Goal: Task Accomplishment & Management: Manage account settings

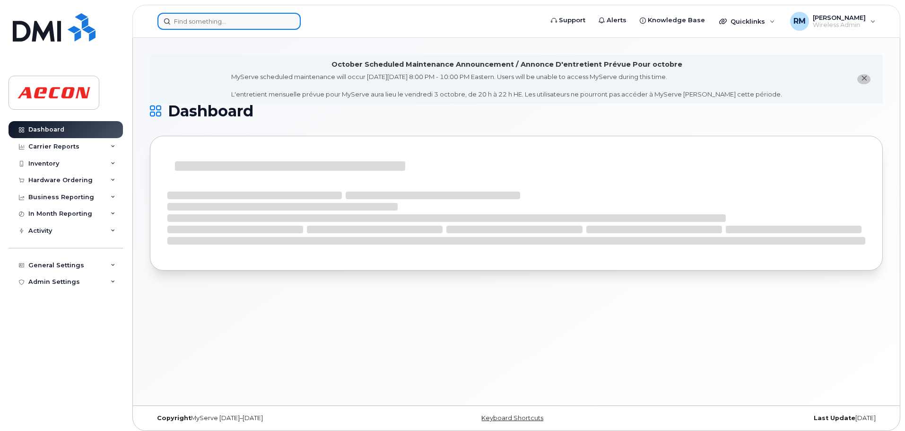
click at [197, 20] on input at bounding box center [228, 21] width 143 height 17
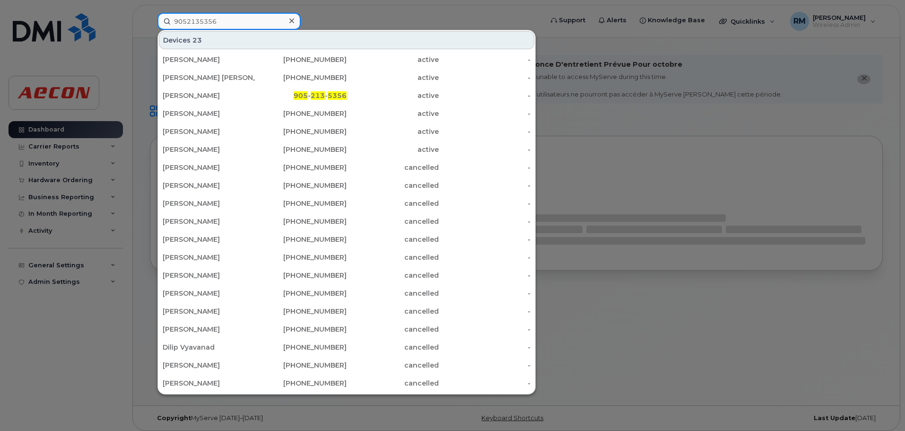
type input "9052135356"
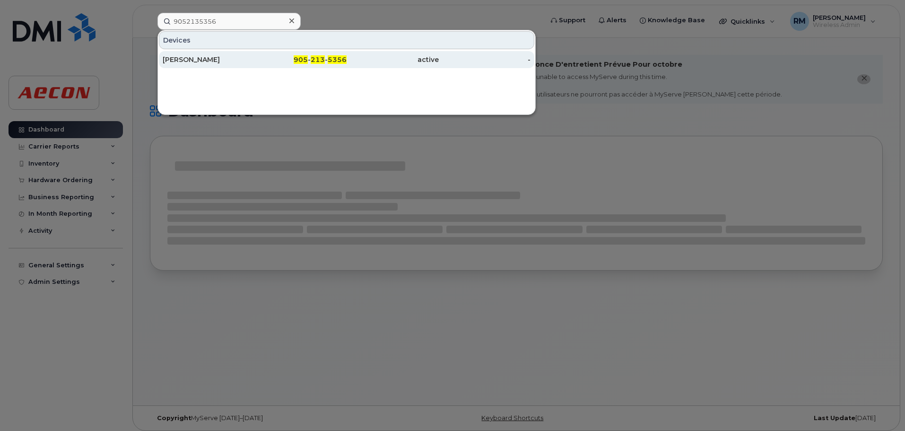
click at [194, 60] on div "Chris Mcintosh" at bounding box center [209, 59] width 92 height 9
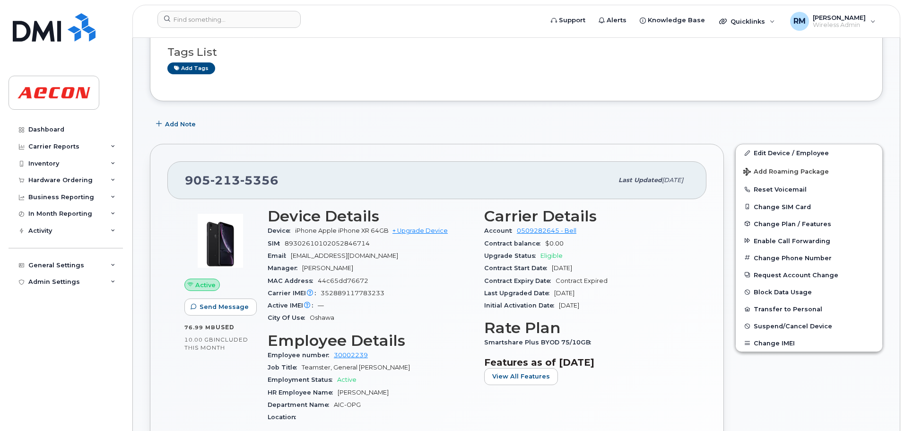
scroll to position [236, 0]
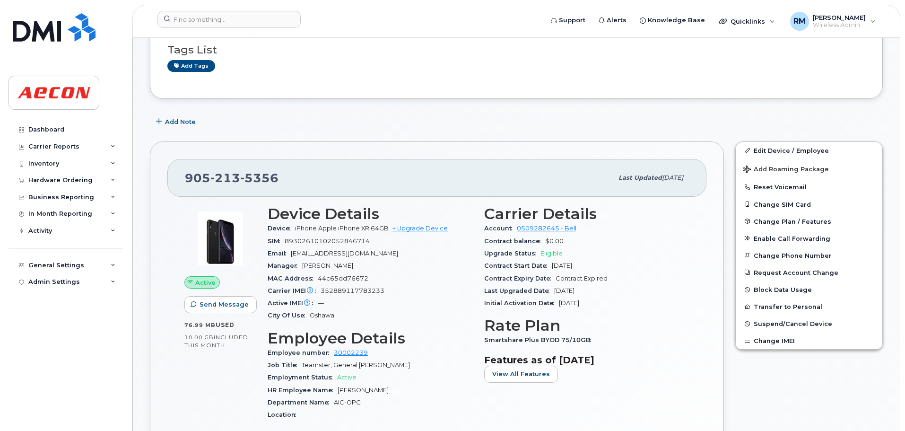
click at [211, 9] on header "Support Alerts Knowledge Base Quicklinks Suspend / Cancel Device Change SIM Car…" at bounding box center [516, 21] width 768 height 33
click at [212, 16] on input at bounding box center [228, 19] width 143 height 17
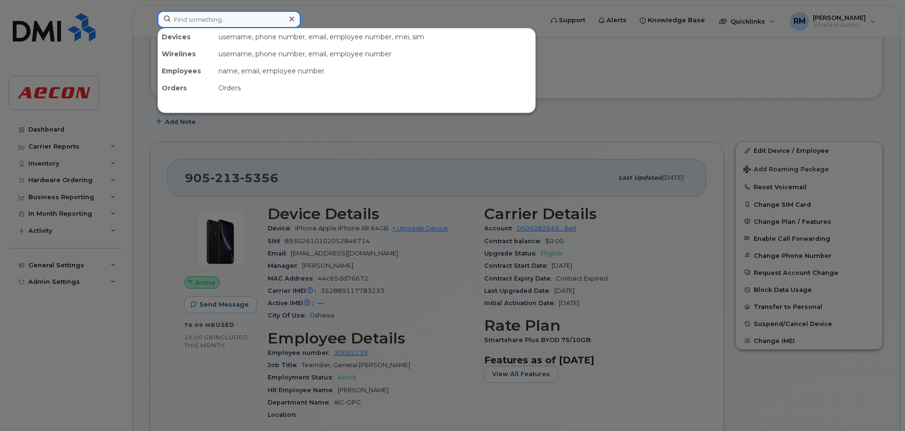
click at [182, 21] on input at bounding box center [228, 19] width 143 height 17
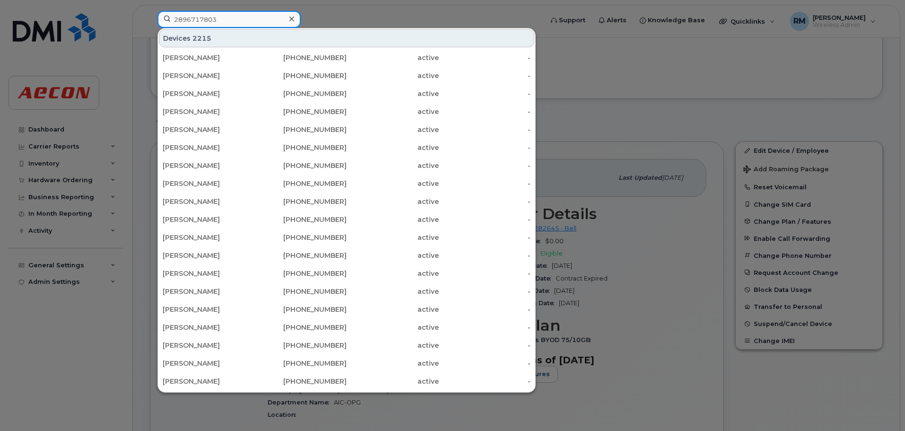
type input "2896717803"
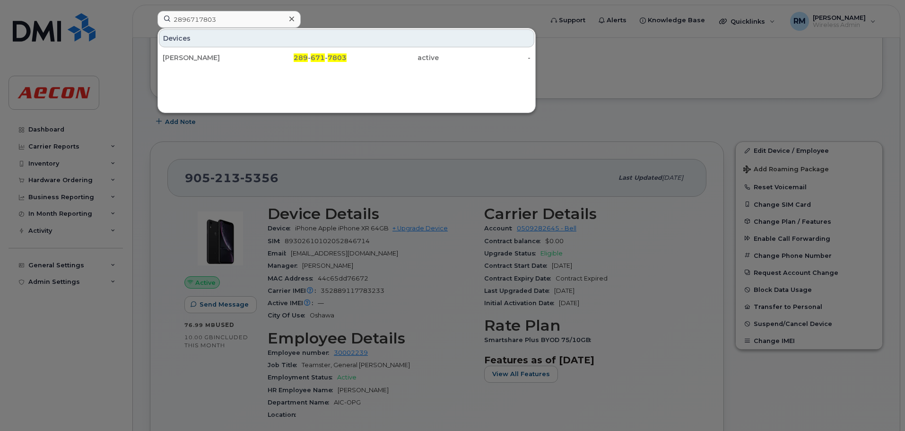
click at [322, 54] on span "671" at bounding box center [318, 57] width 14 height 9
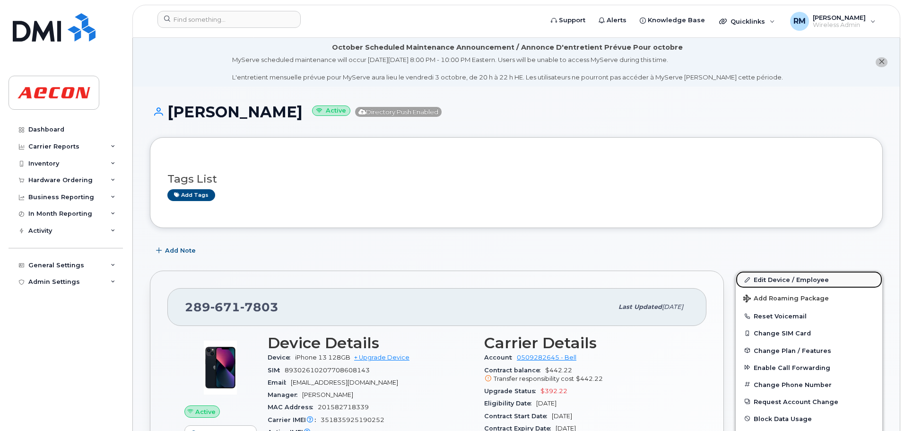
click at [773, 281] on link "Edit Device / Employee" at bounding box center [809, 279] width 147 height 17
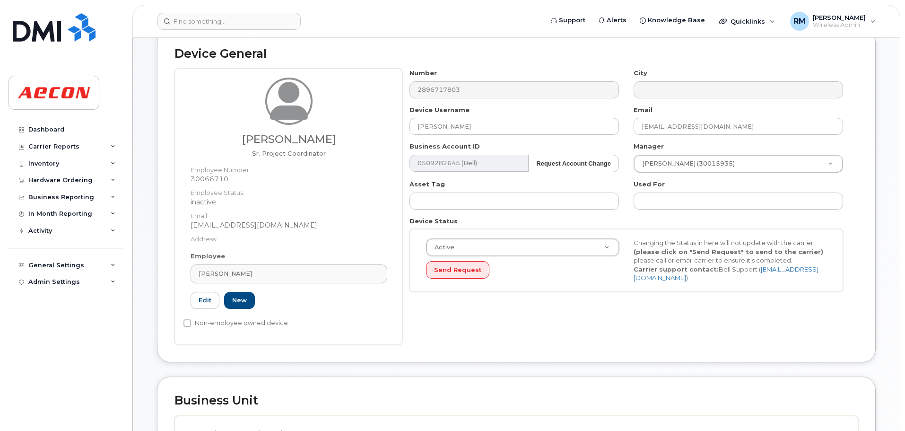
scroll to position [189, 0]
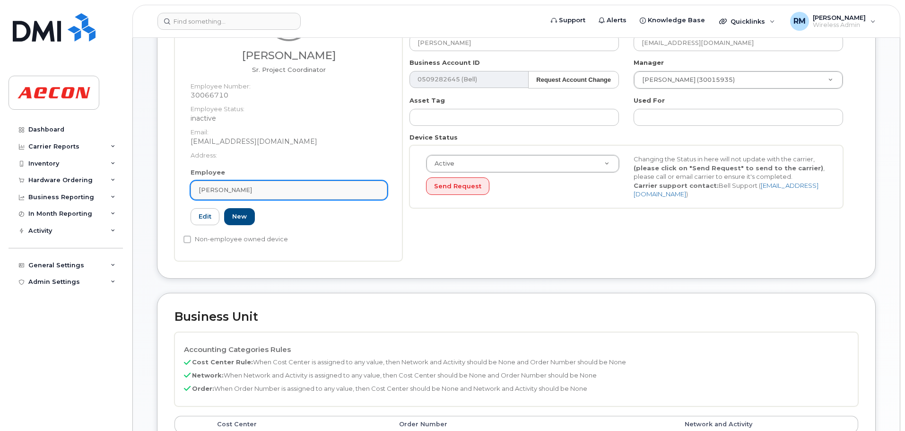
click at [236, 188] on span "[PERSON_NAME]" at bounding box center [225, 189] width 53 height 9
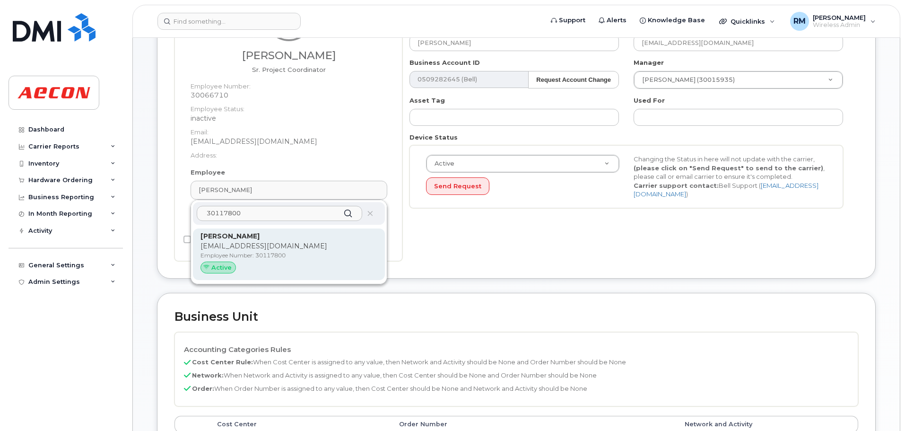
type input "30117800"
click at [249, 244] on p "BRFOX@AECON.COM" at bounding box center [288, 246] width 177 height 10
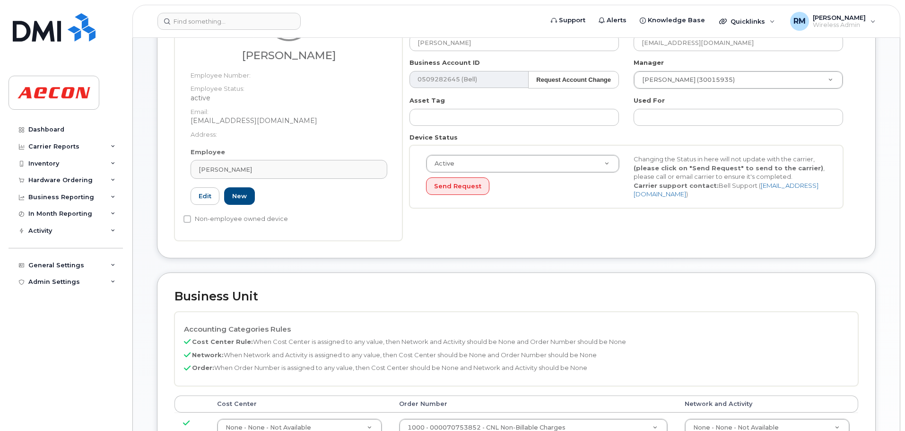
type input "30117800"
type input "Bradley Fox"
type input "brfox@aecon.com"
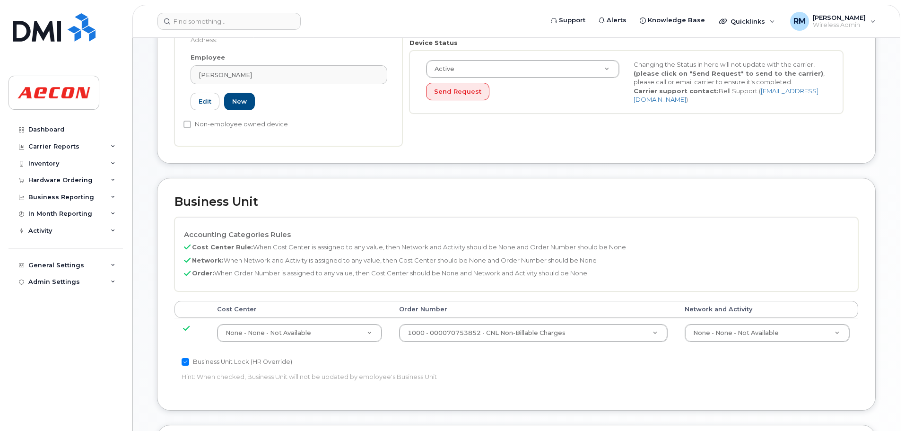
scroll to position [331, 0]
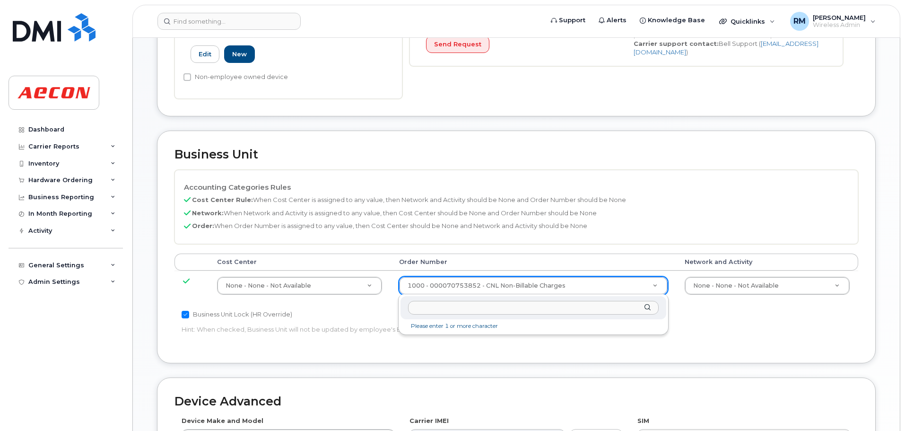
click at [442, 308] on input "text" at bounding box center [533, 308] width 251 height 14
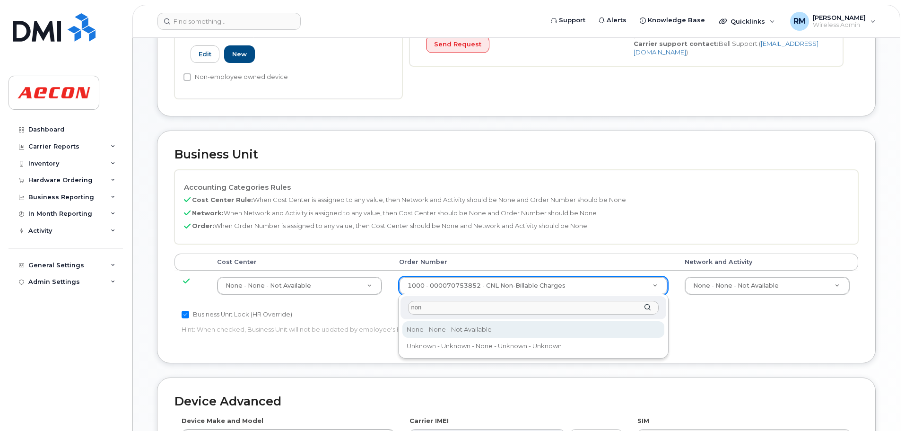
type input "non"
type input "283607"
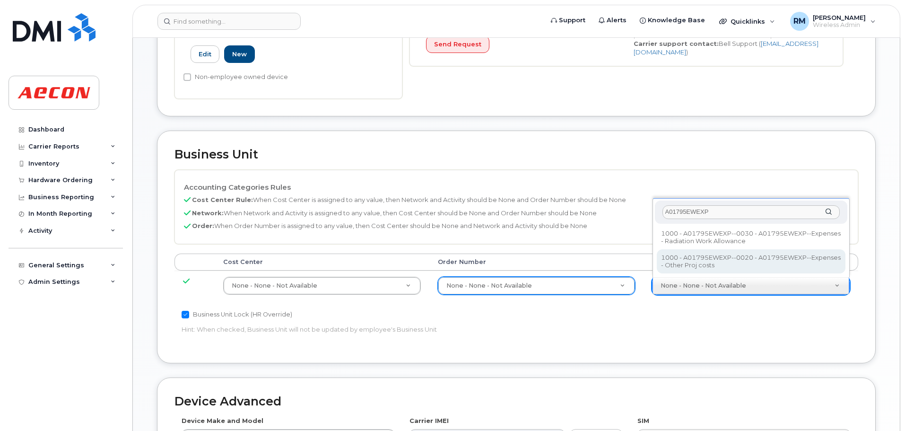
type input "A01795EWEXP"
type input "25049408"
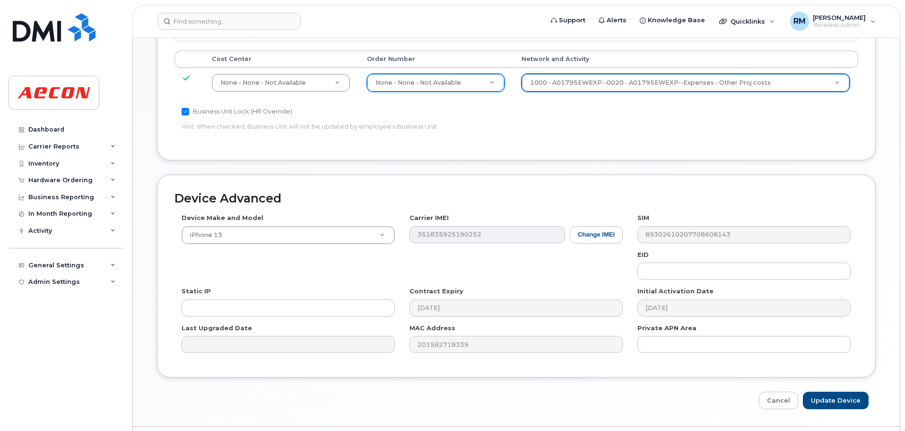
scroll to position [559, 0]
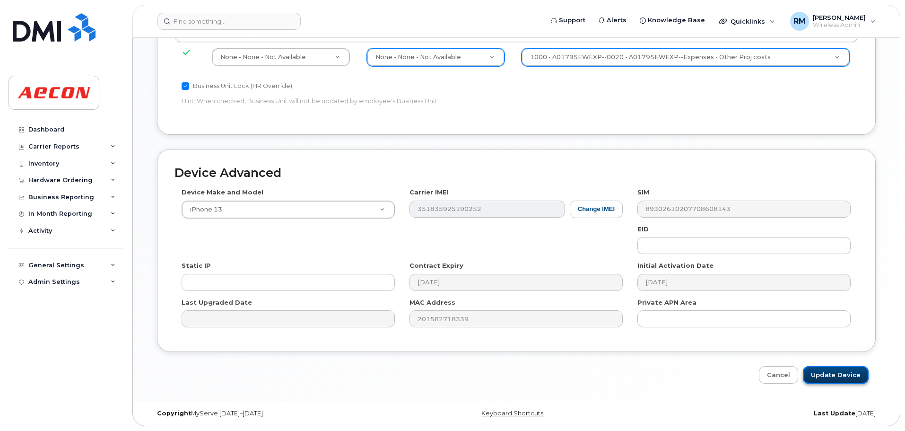
click at [823, 378] on input "Update Device" at bounding box center [836, 374] width 66 height 17
type input "Saving..."
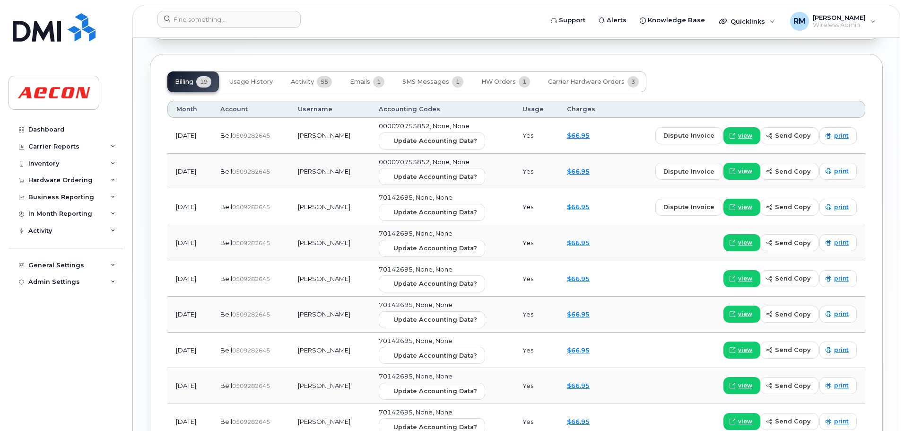
scroll to position [1087, 0]
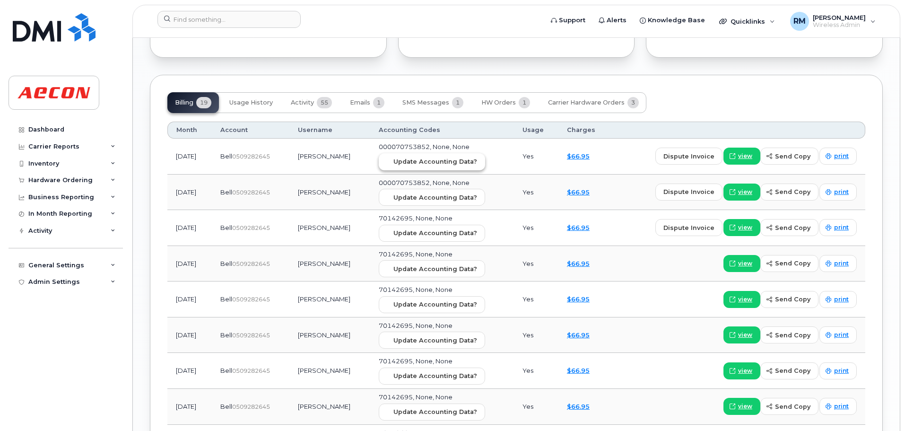
click at [427, 163] on span "Update Accounting Data?" at bounding box center [435, 161] width 84 height 9
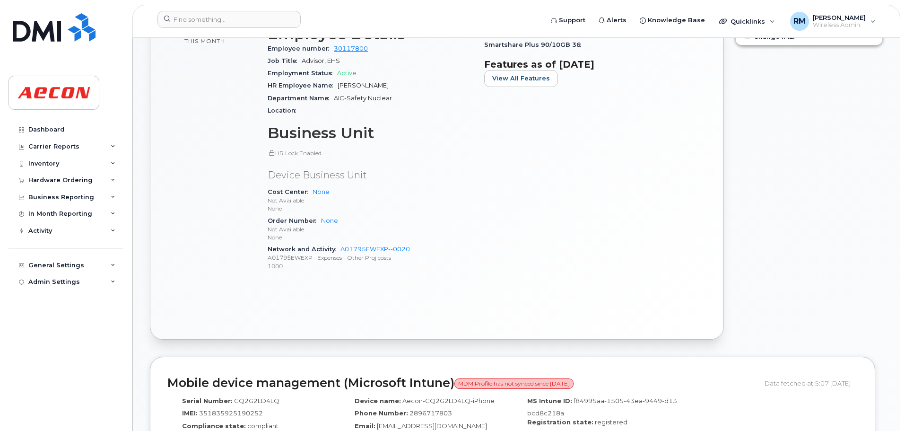
scroll to position [284, 0]
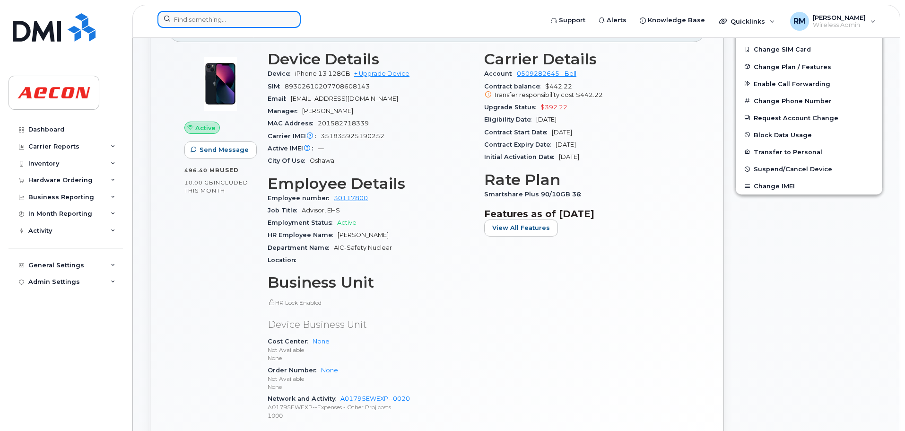
click at [208, 13] on input at bounding box center [228, 19] width 143 height 17
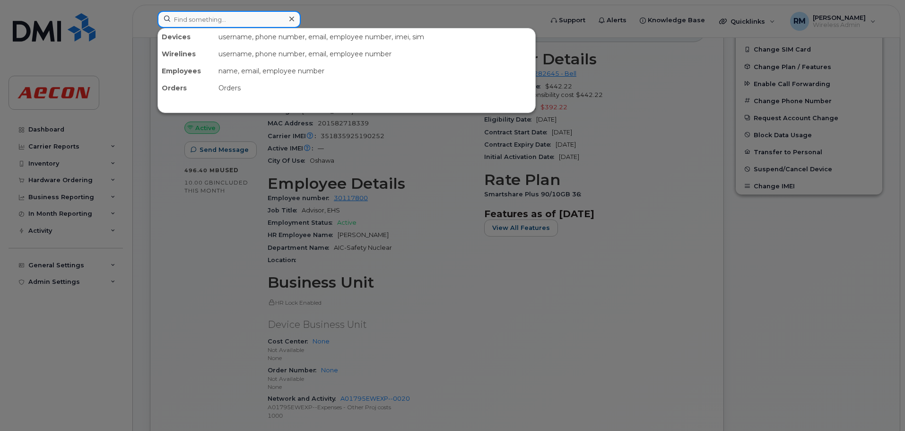
paste input "5054137142"
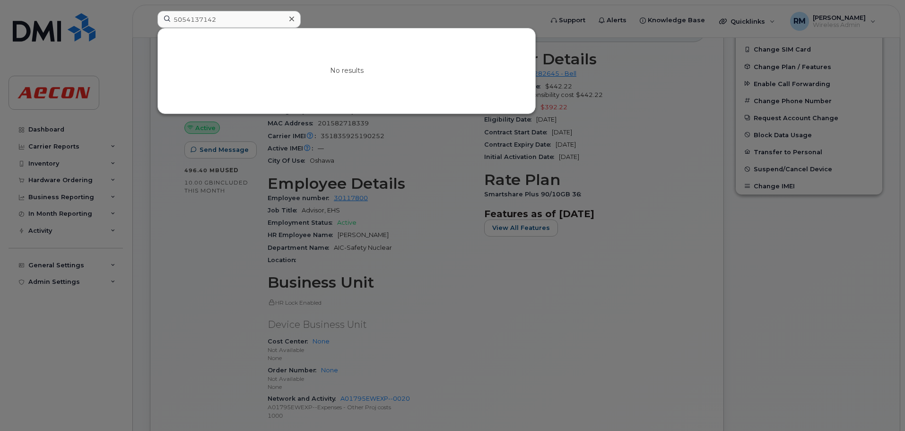
click at [206, 282] on div at bounding box center [452, 215] width 905 height 431
drag, startPoint x: 217, startPoint y: 21, endPoint x: 23, endPoint y: 21, distance: 194.3
click at [150, 21] on div "5054137142 No results" at bounding box center [347, 21] width 394 height 21
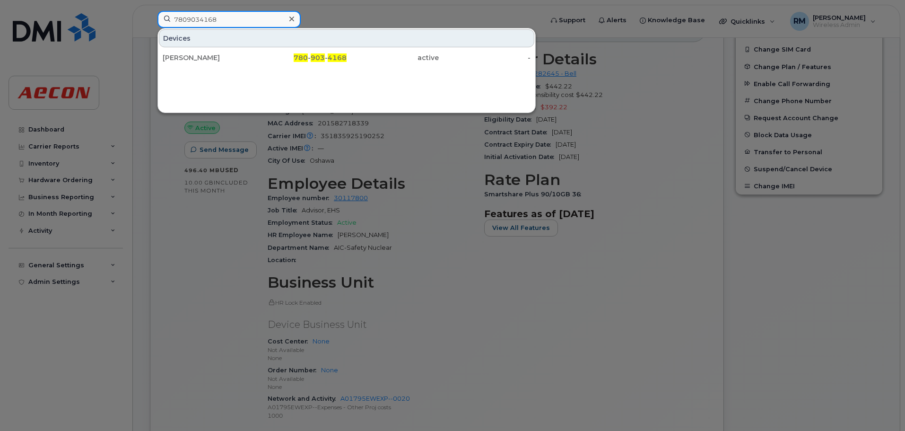
type input "7809034168"
drag, startPoint x: 318, startPoint y: 59, endPoint x: 324, endPoint y: 87, distance: 28.2
click at [317, 59] on span "903" at bounding box center [318, 57] width 14 height 9
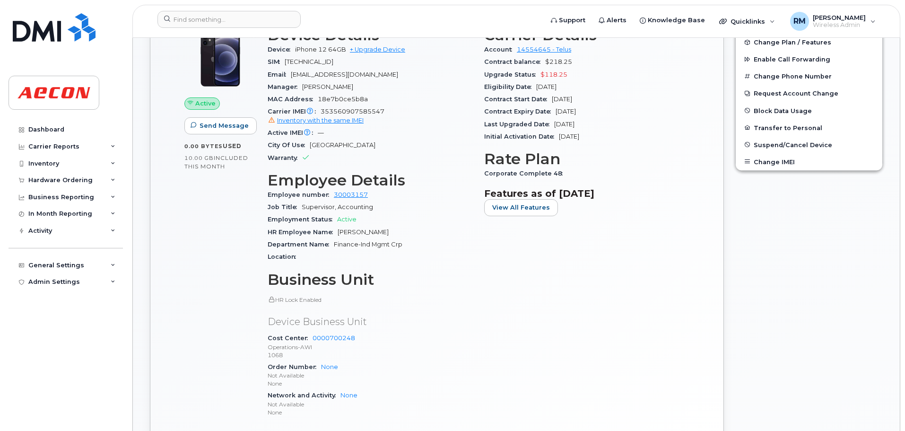
scroll to position [426, 0]
click at [367, 230] on span "Sandy Tran" at bounding box center [363, 230] width 51 height 7
drag, startPoint x: 369, startPoint y: 231, endPoint x: 336, endPoint y: 231, distance: 33.6
click at [336, 231] on div "HR Employee Name Sandy Tran" at bounding box center [370, 231] width 205 height 12
copy span "Sandy Tran"
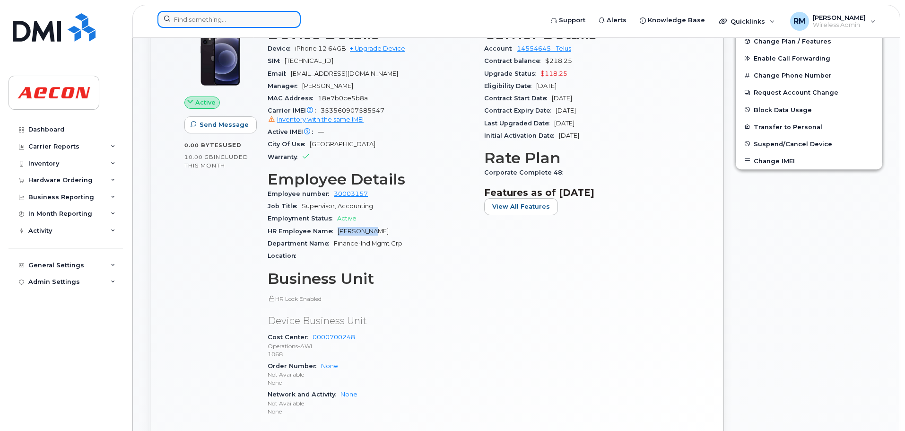
click at [241, 24] on input at bounding box center [228, 19] width 143 height 17
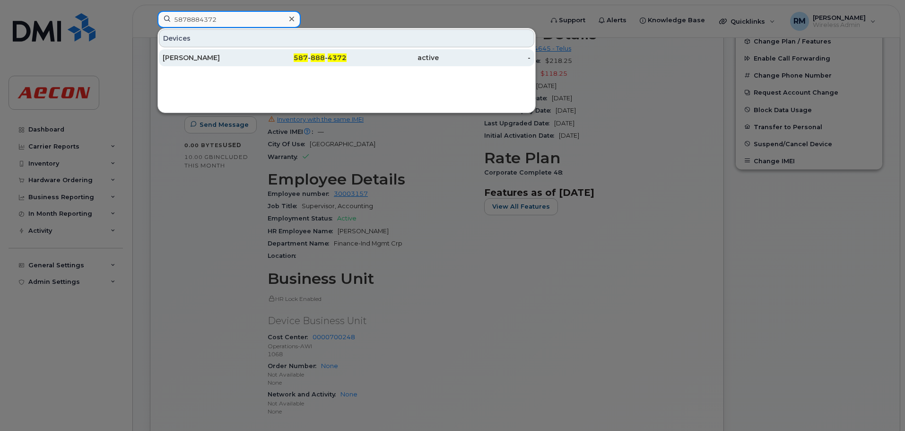
type input "5878884372"
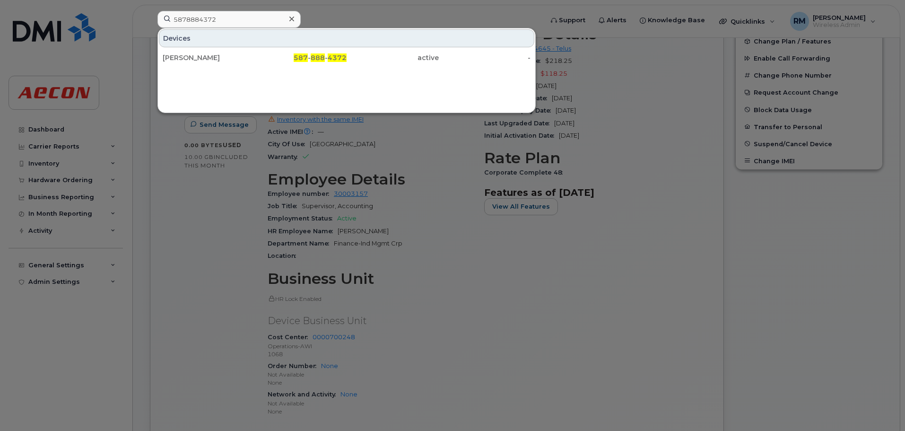
drag, startPoint x: 327, startPoint y: 57, endPoint x: 692, endPoint y: 224, distance: 402.0
click at [327, 57] on div "587 - 888 - 4372" at bounding box center [301, 57] width 92 height 9
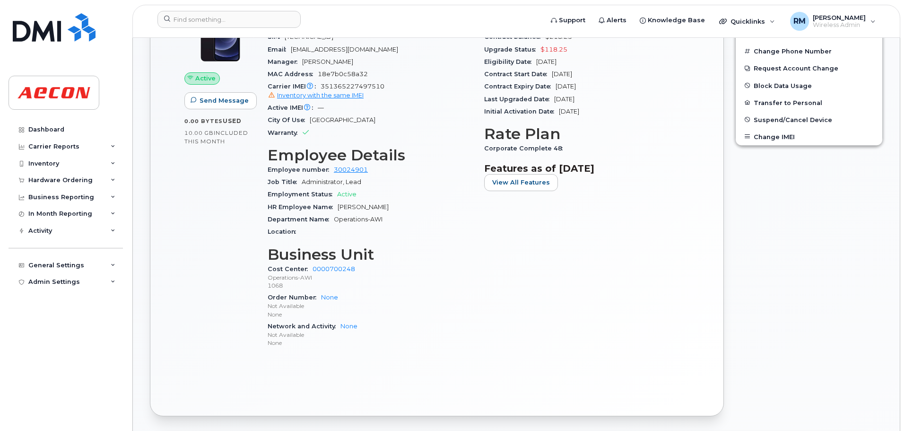
scroll to position [473, 0]
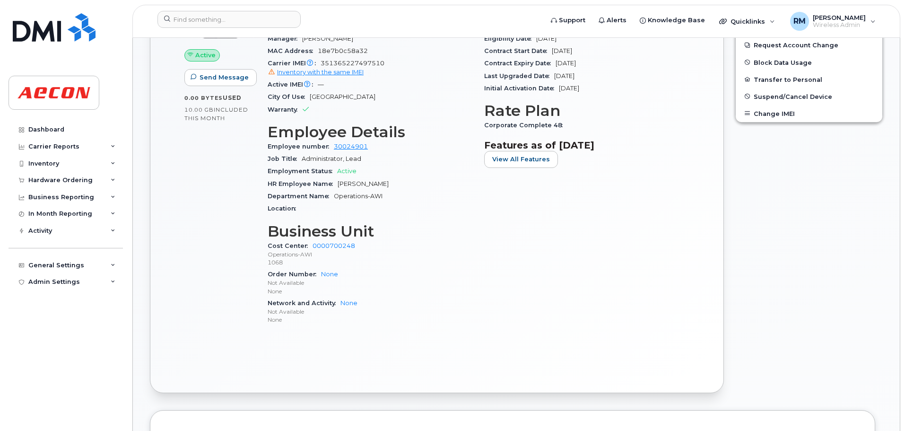
drag, startPoint x: 337, startPoint y: 181, endPoint x: 383, endPoint y: 180, distance: 46.4
click at [383, 180] on div "HR Employee Name [PERSON_NAME]" at bounding box center [370, 184] width 205 height 12
copy span "[PERSON_NAME]"
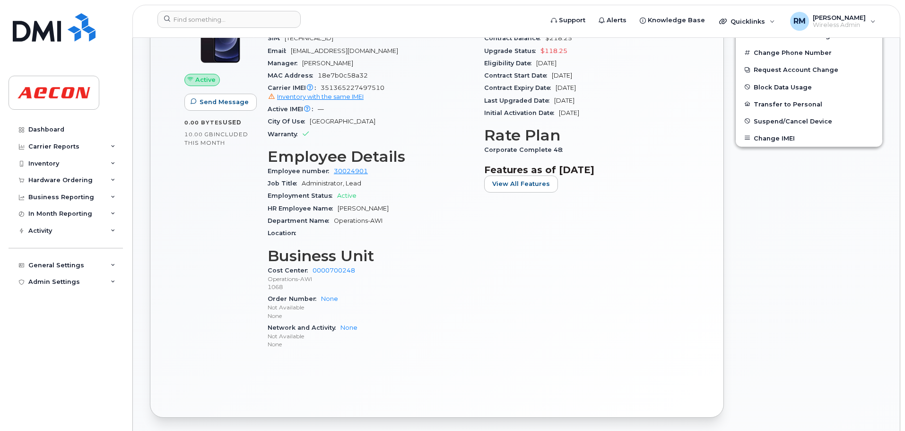
scroll to position [426, 0]
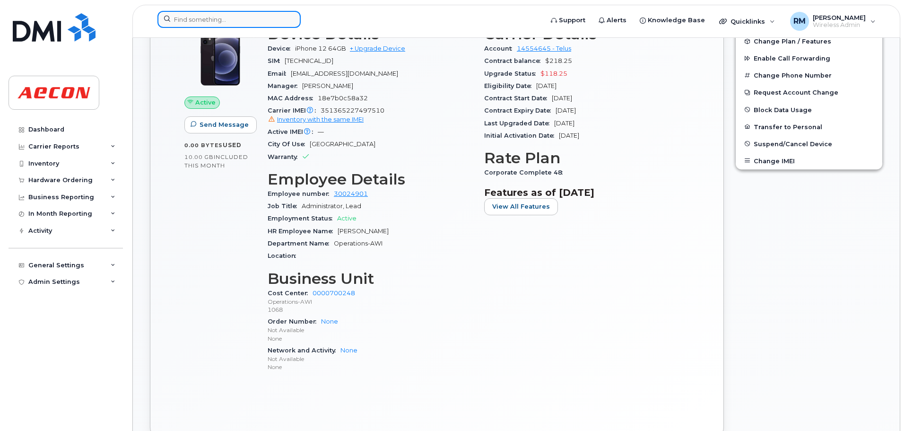
click at [222, 16] on input at bounding box center [228, 19] width 143 height 17
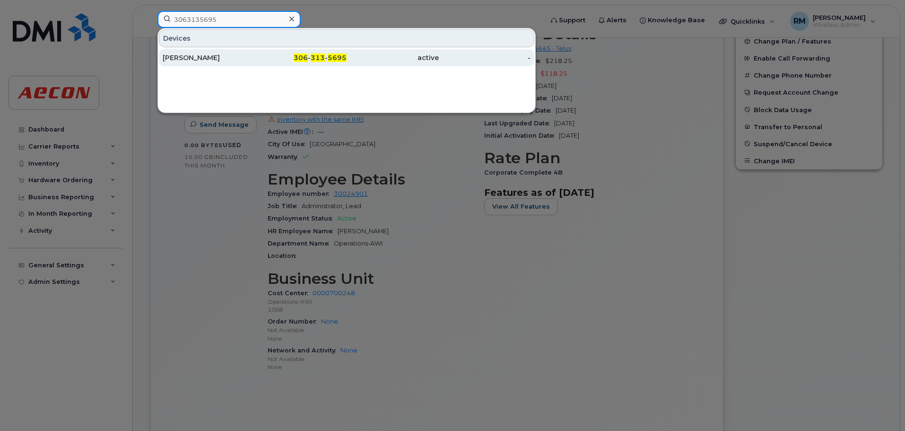
type input "3063135695"
click at [233, 60] on div "[PERSON_NAME]" at bounding box center [209, 57] width 92 height 9
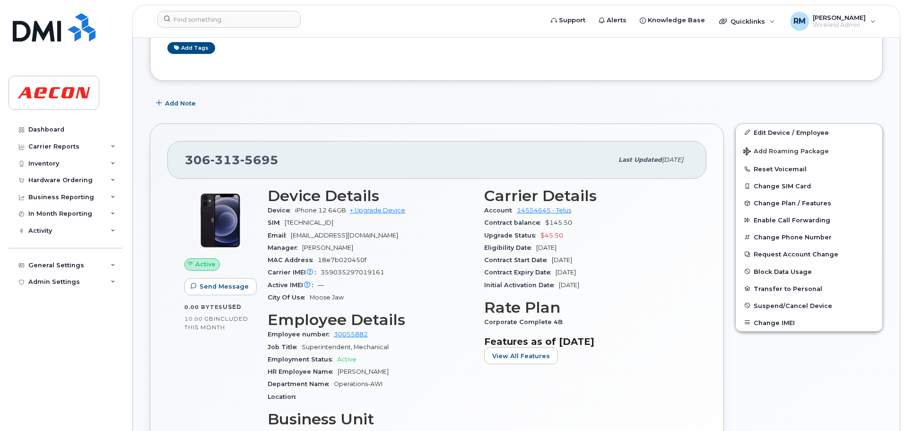
scroll to position [331, 0]
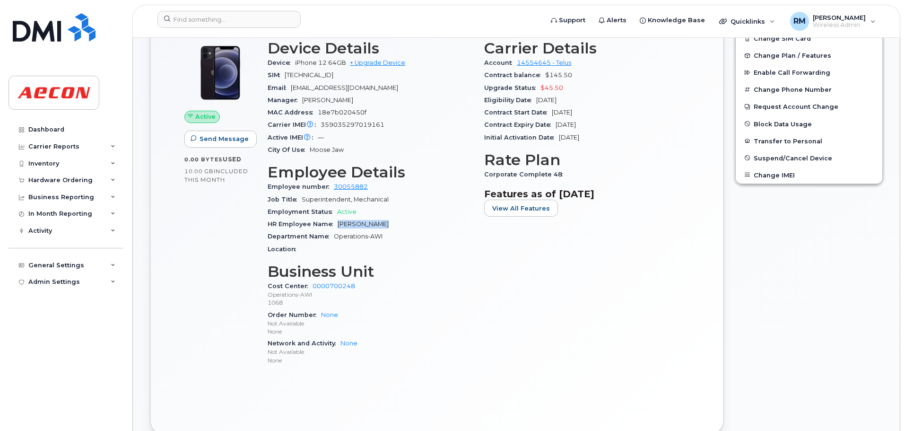
drag, startPoint x: 338, startPoint y: 224, endPoint x: 381, endPoint y: 224, distance: 43.5
click at [381, 224] on div "HR Employee Name Richard Lysak" at bounding box center [370, 224] width 205 height 12
copy span "Richard Lysak"
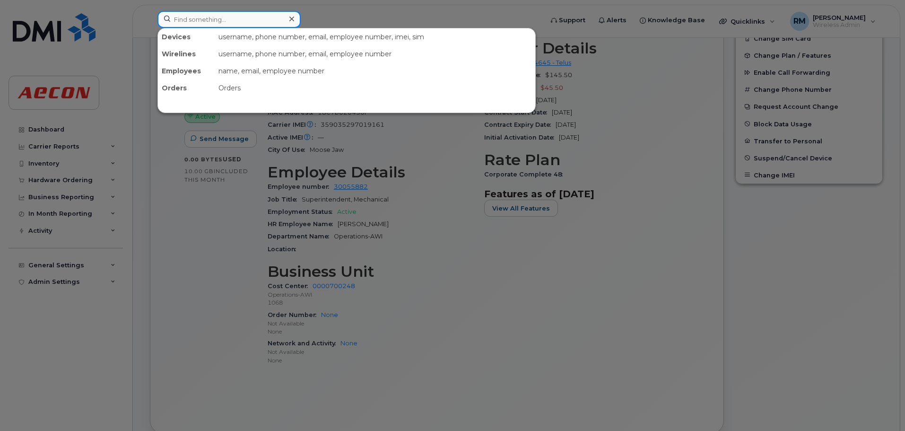
click at [244, 22] on input at bounding box center [228, 19] width 143 height 17
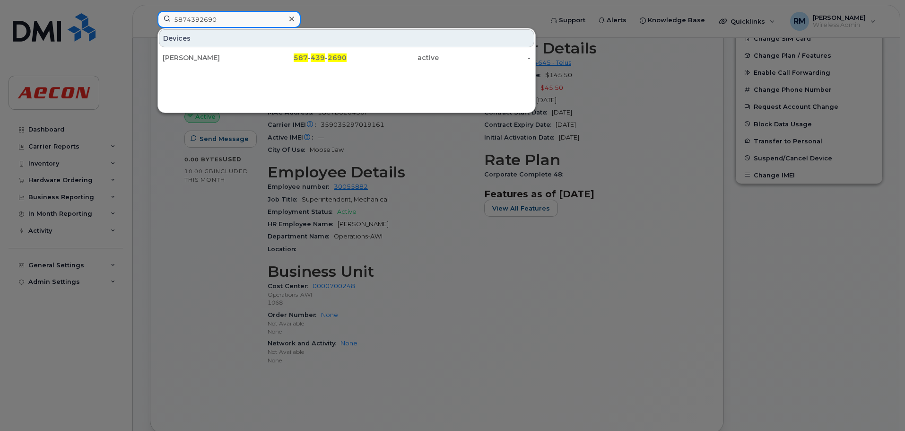
type input "5874392690"
drag, startPoint x: 190, startPoint y: 60, endPoint x: 433, endPoint y: 240, distance: 302.1
click at [190, 60] on div "[PERSON_NAME]" at bounding box center [209, 57] width 92 height 9
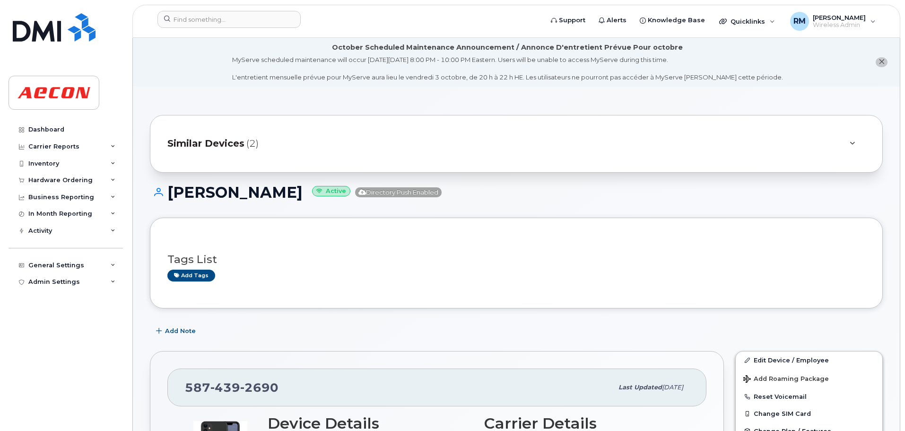
click at [224, 145] on span "Similar Devices" at bounding box center [205, 144] width 77 height 14
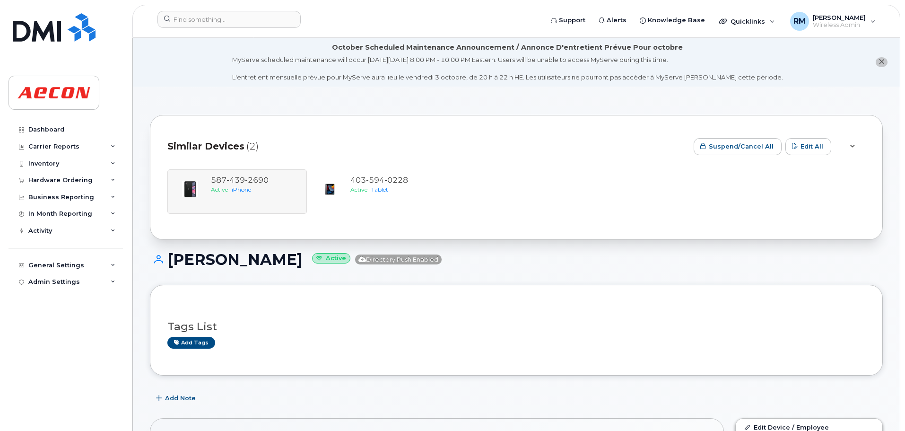
click at [527, 220] on div "[PHONE_NUMBER] Active iPhone [PHONE_NUMBER] Active Tablet" at bounding box center [516, 191] width 698 height 61
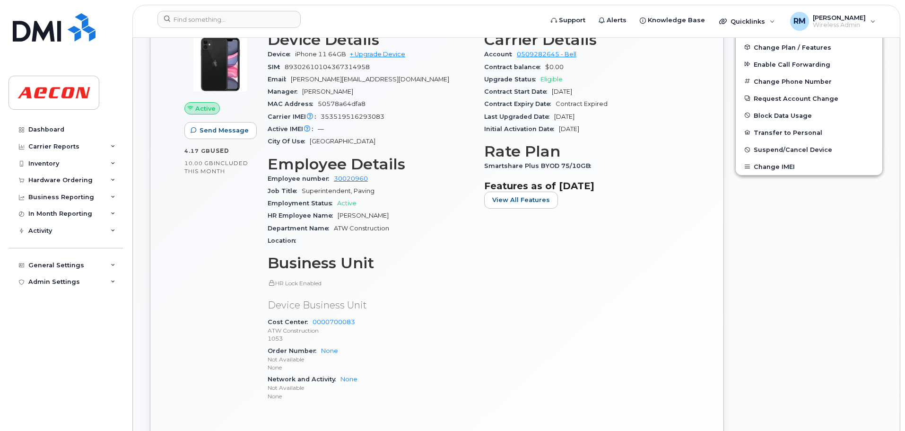
scroll to position [473, 0]
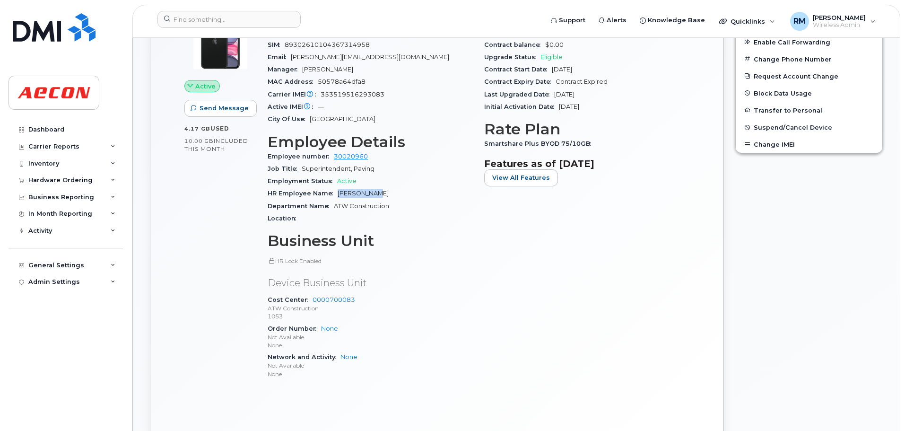
drag, startPoint x: 337, startPoint y: 194, endPoint x: 373, endPoint y: 194, distance: 35.9
click at [373, 194] on div "HR Employee Name [PERSON_NAME]" at bounding box center [370, 193] width 205 height 12
copy span "[PERSON_NAME]"
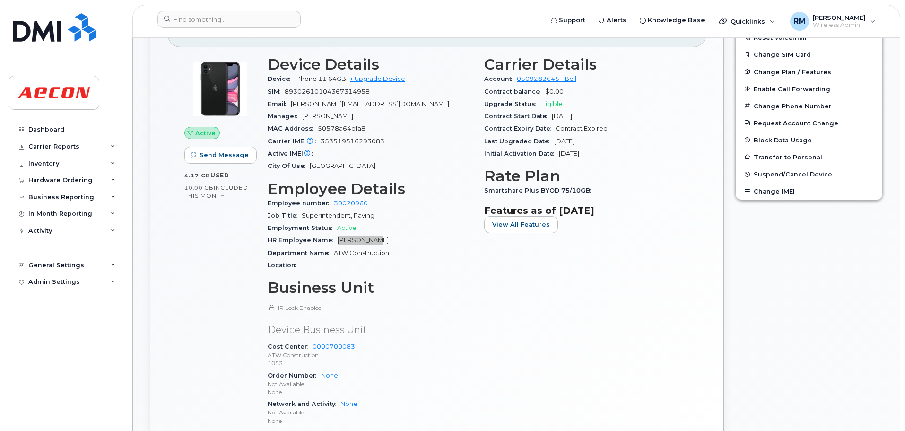
scroll to position [426, 0]
drag, startPoint x: 485, startPoint y: 192, endPoint x: 622, endPoint y: 194, distance: 137.1
click at [622, 194] on div "Smartshare Plus BYOD 75/10GB" at bounding box center [586, 191] width 205 height 12
copy span "Smartshare Plus BYOD 75/10GB"
